Goal: Book appointment/travel/reservation

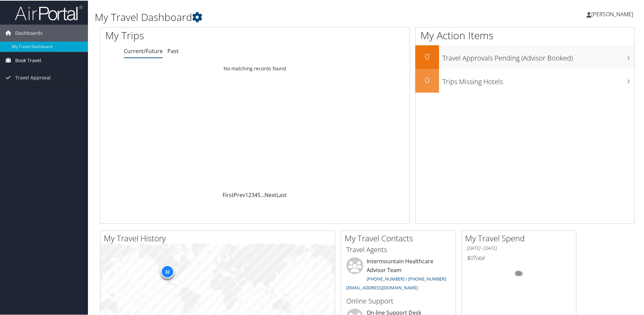
click at [31, 61] on span "Book Travel" at bounding box center [28, 59] width 26 height 17
click at [52, 84] on link "Book/Manage Online Trips" at bounding box center [44, 84] width 88 height 10
click at [29, 82] on link "Book/Manage Online Trips" at bounding box center [44, 84] width 88 height 10
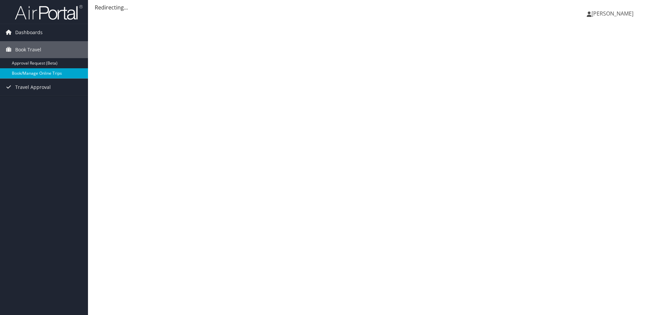
click at [35, 73] on link "Book/Manage Online Trips" at bounding box center [44, 73] width 88 height 10
